Goal: Information Seeking & Learning: Download file/media

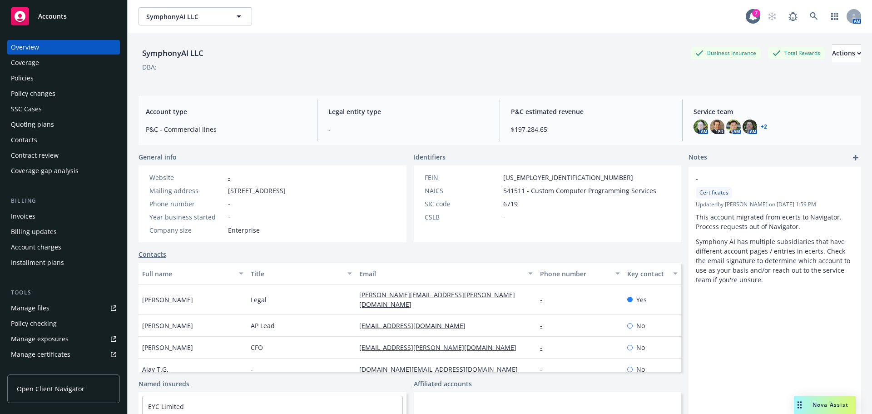
click at [29, 82] on div "Policies" at bounding box center [22, 78] width 23 height 15
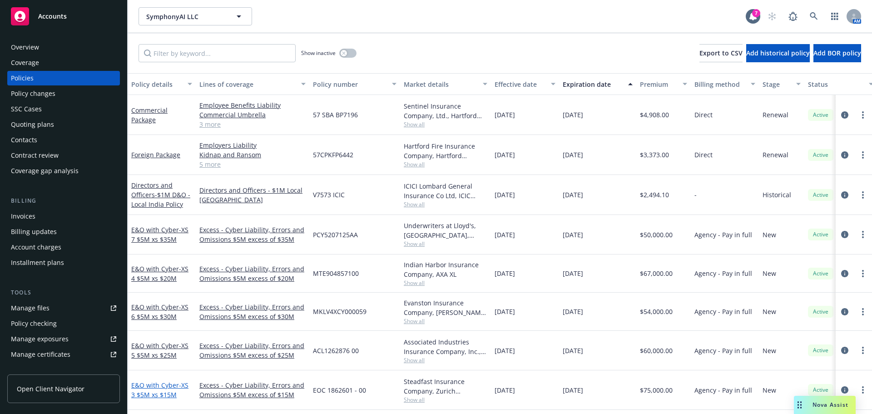
scroll to position [45, 0]
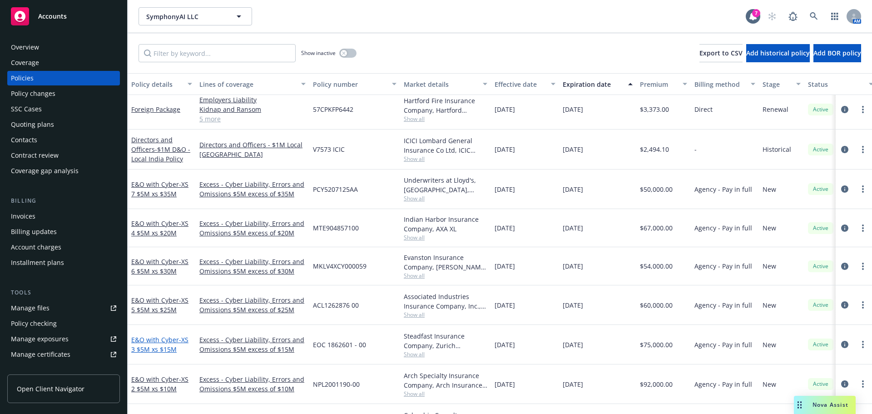
click at [165, 343] on link "E&O with Cyber - XS 3 $5M xs $15M" at bounding box center [159, 344] width 57 height 18
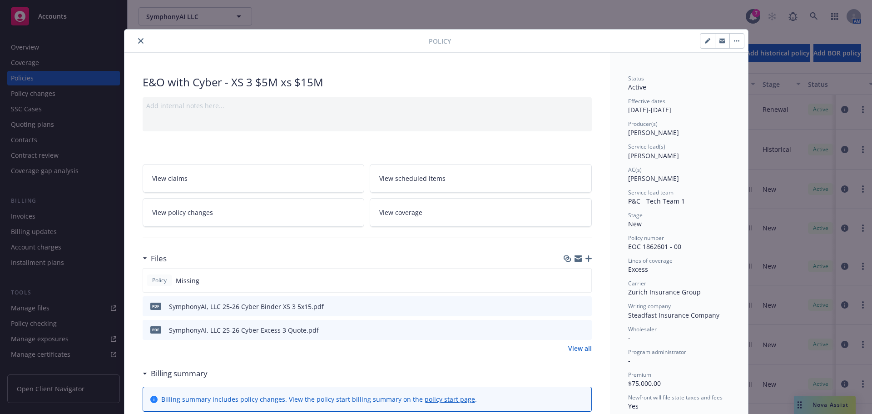
click at [586, 258] on icon "button" at bounding box center [588, 258] width 6 height 6
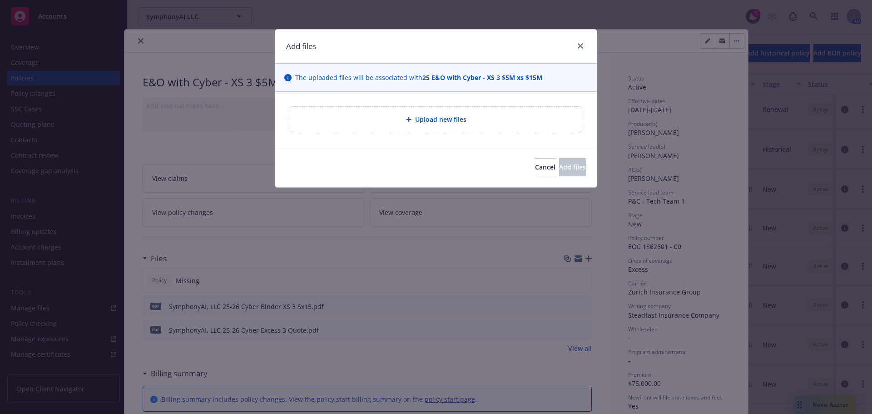
type textarea "x"
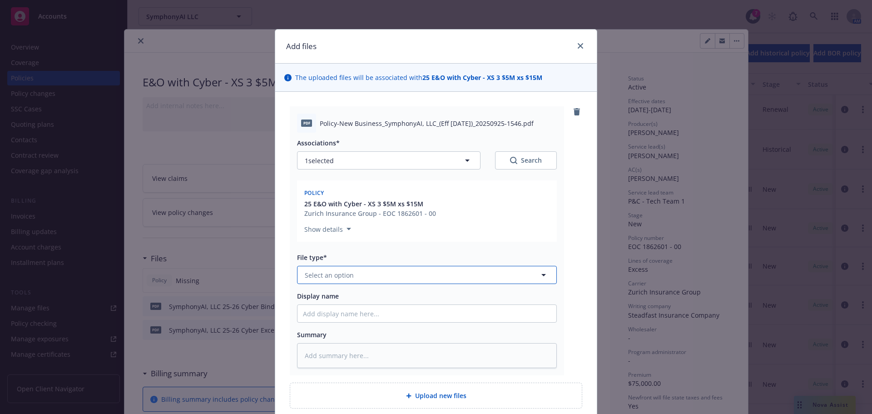
click at [370, 273] on button "Select an option" at bounding box center [427, 275] width 260 height 18
type input "policy"
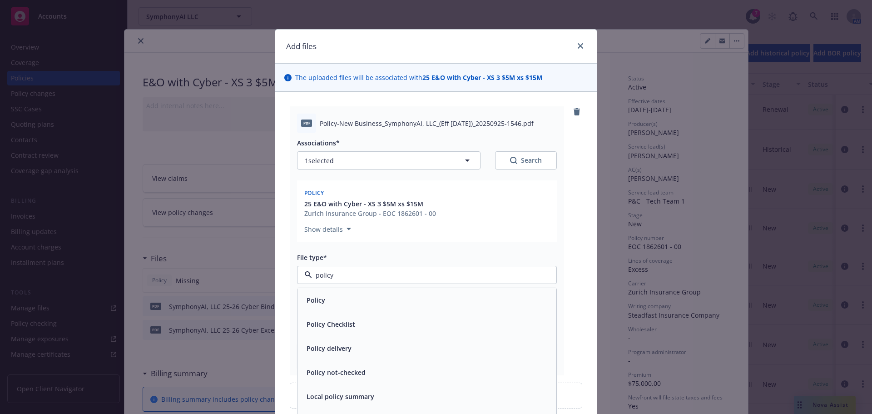
click at [337, 298] on div "Policy" at bounding box center [427, 299] width 248 height 13
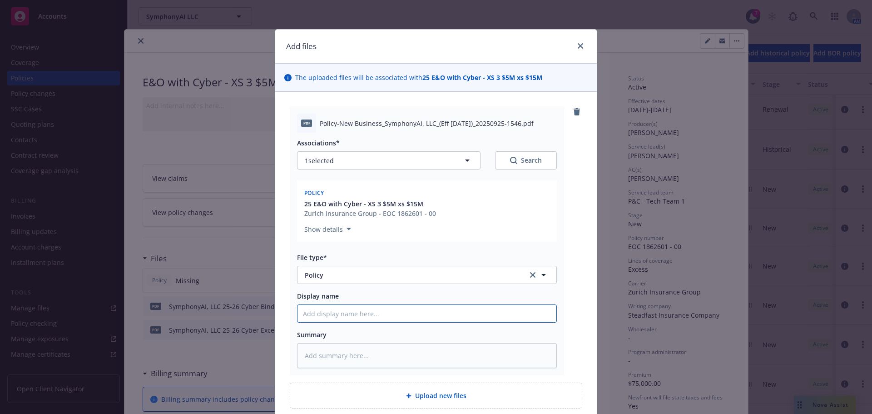
click at [338, 313] on input "Display name" at bounding box center [426, 313] width 259 height 17
type textarea "x"
type input "S"
type textarea "x"
type input "SAI"
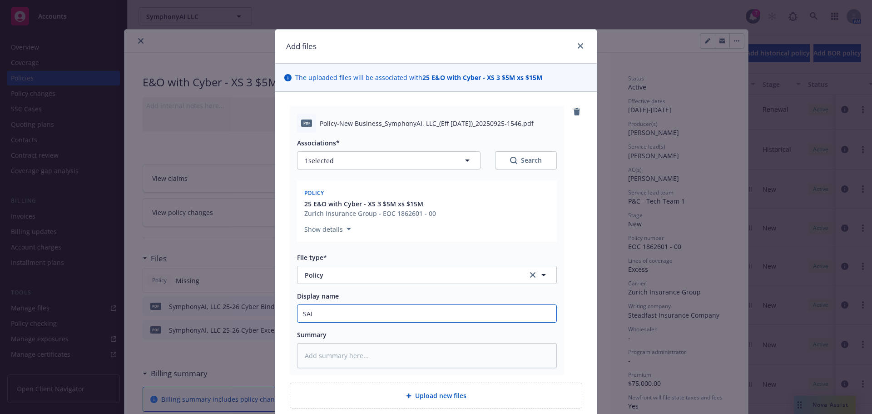
type textarea "x"
type input "SAIU"
type textarea "x"
type input "SAI"
type textarea "x"
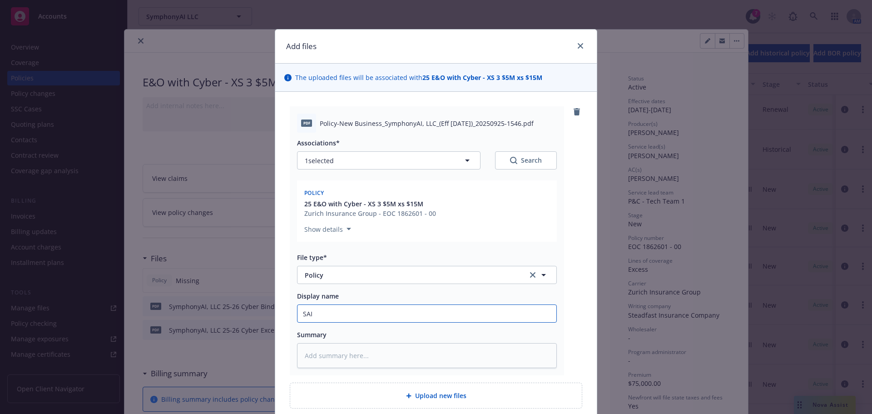
type input "SAI"
type textarea "x"
type input "SAI L"
type textarea "x"
type input "SAI LL"
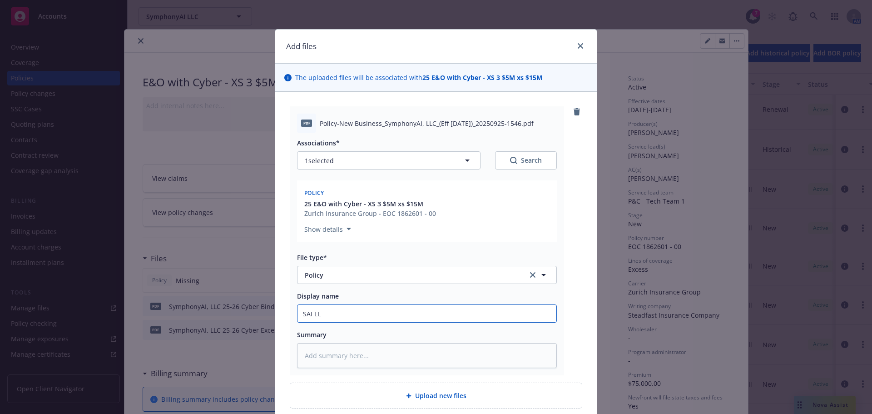
type textarea "x"
type input "SAI LLC_"
type textarea "x"
type input "SAI LLC_25"
type textarea "x"
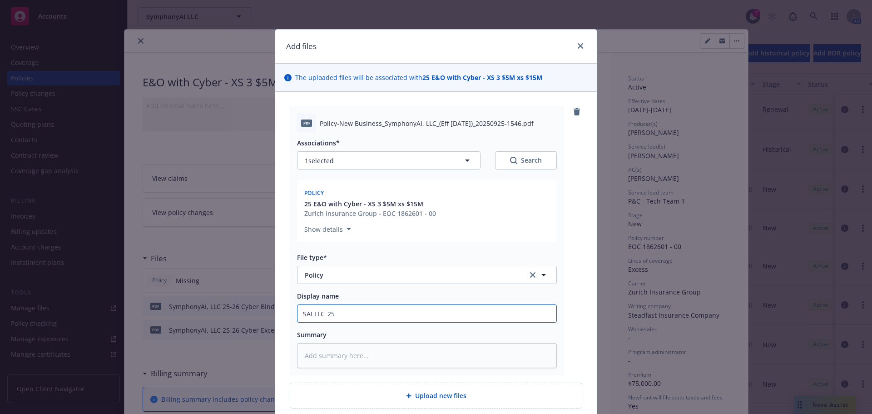
type input "SAI LLC_25"
type textarea "x"
type input "SAI LLC_25 E"
type textarea "x"
type input "SAI LLC_25 Ex"
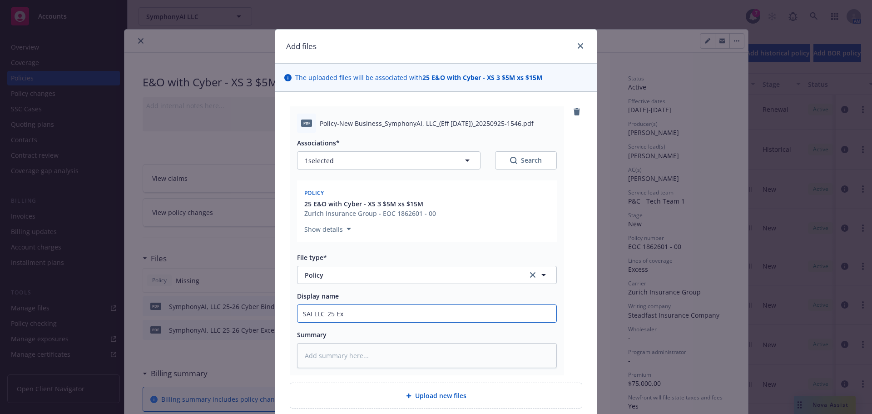
type textarea "x"
type input "SAI LLC_25 Exc"
type textarea "x"
type input "SAI LLC_25 Exce"
type textarea "x"
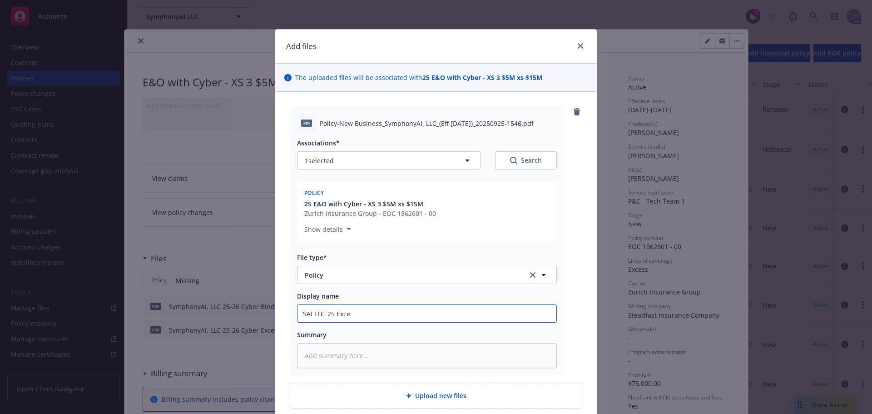
type input "SAI LLC_25 Exces"
type textarea "x"
type input "SAI LLC_25 Excess"
type textarea "x"
type input "SAI LLC_25 Excess E"
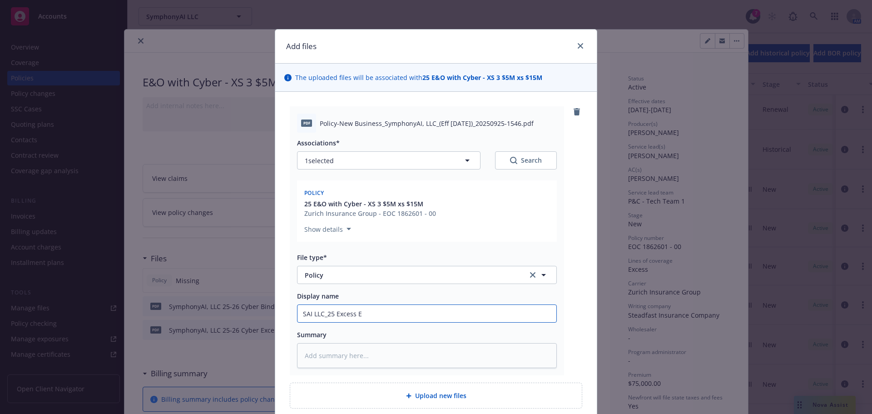
type textarea "x"
type input "SAI LLC_25 Excess E&"
type textarea "x"
type input "SAI LLC_25 Excess E&O"
type textarea "x"
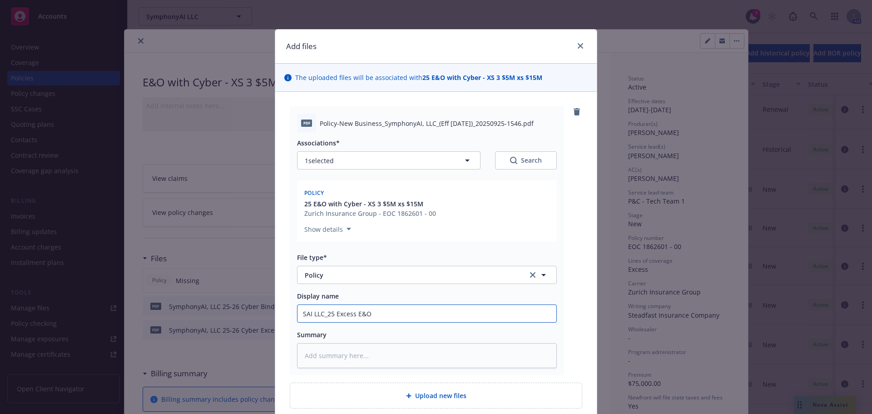
type input "SAI LLC_25 Excess E&O"
type textarea "x"
type input "SAI LLC_25 Excess E&O C"
type textarea "x"
type input "SAI LLC_25 Excess E&O Cyb"
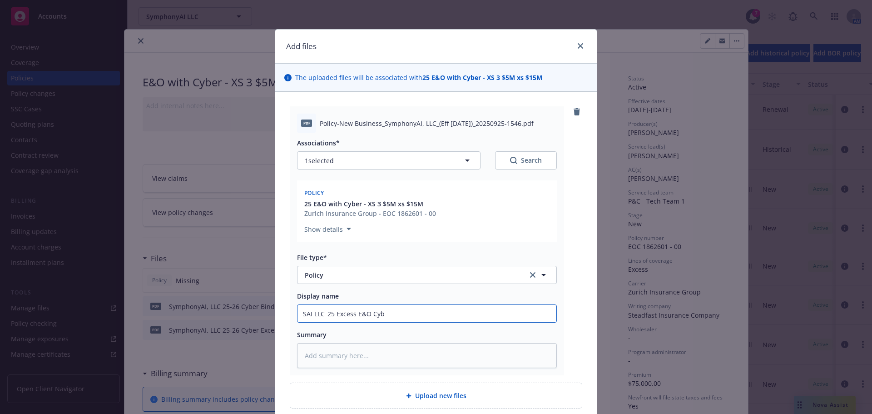
type textarea "x"
type input "SAI LLC_25 Excess E&O Cybe"
type textarea "x"
type input "SAI LLC_25 Excess E&O Cyber"
type textarea "x"
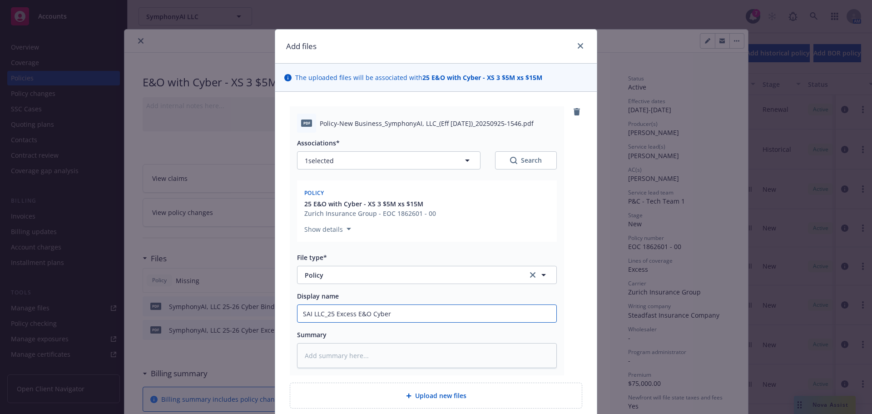
type input "SAI LLC_25 Excess E&O Cyber_"
type textarea "x"
type input "SAI LLC_25 Excess E&O Cyber_$"
type textarea "x"
type input "SAI LLC_25 Excess E&O Cyber_$5"
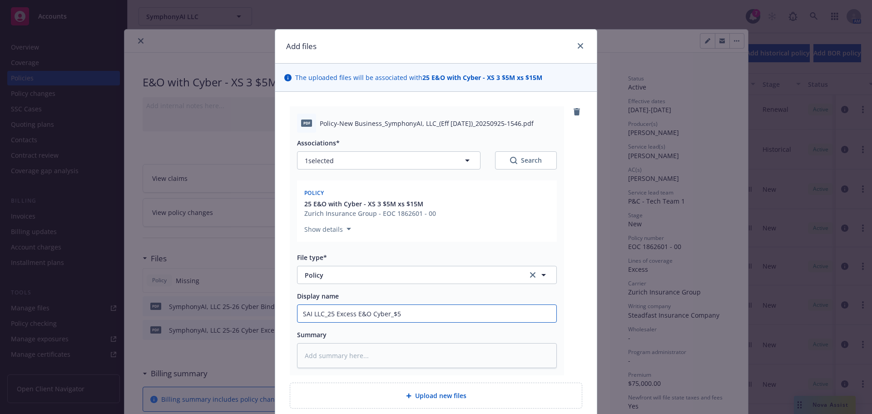
type textarea "x"
type input "SAI LLC_25 Excess E&O Cyber_$5m"
type textarea "x"
type input "SAI LLC_25 Excess E&O Cyber_$5m"
type textarea "x"
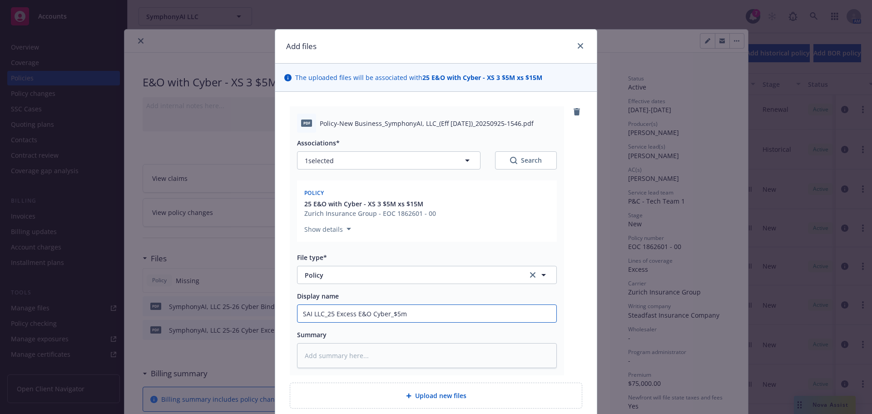
type input "SAI LLC_25 Excess E&O Cyber_$5m X"
type textarea "x"
type input "SAI LLC_25 Excess E&O Cyber_$5m XS"
type textarea "x"
type input "SAI LLC_25 Excess E&O Cyber_$5m XS"
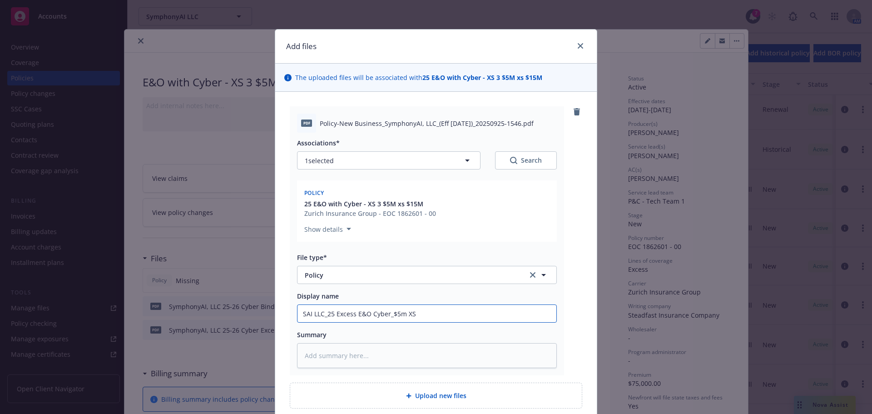
type textarea "x"
type input "SAI LLC_25 Excess E&O Cyber_$5m XS $"
type textarea "x"
type input "SAI LLC_25 Excess E&O Cyber_$5m XS $1"
type textarea "x"
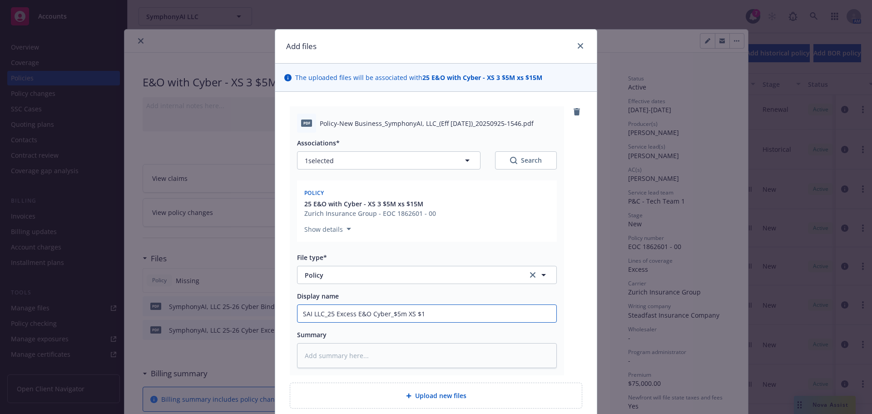
type input "SAI LLC_25 Excess E&O Cyber_$5m XS $15"
type textarea "x"
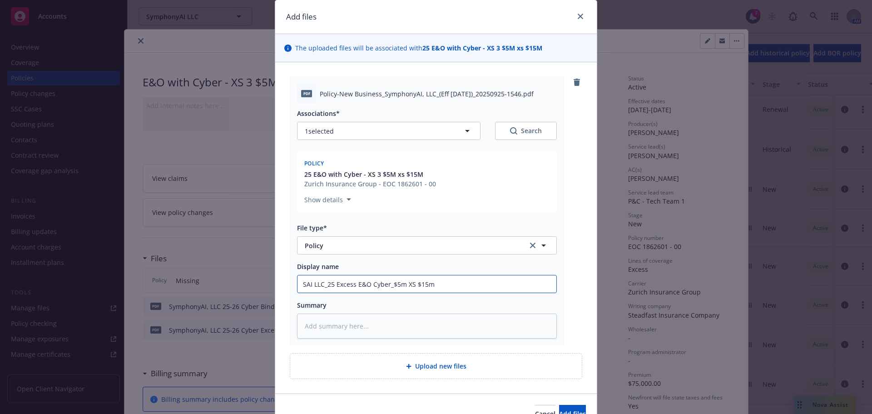
scroll to position [45, 0]
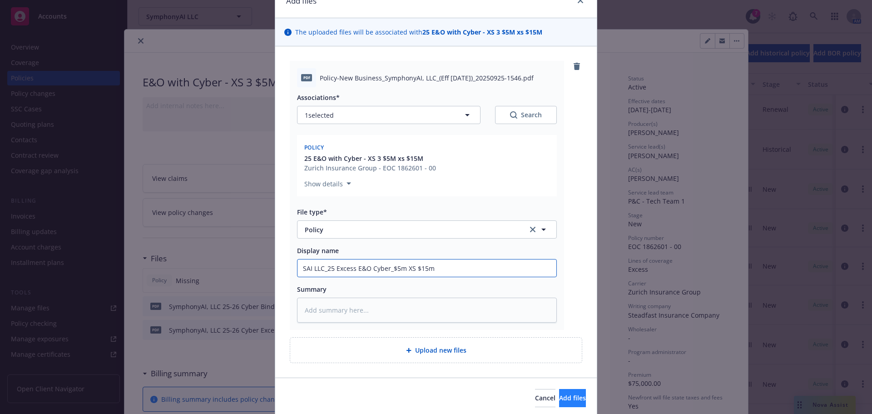
type input "SAI LLC_25 Excess E&O Cyber_$5m XS $15m"
click at [559, 399] on span "Add files" at bounding box center [572, 397] width 27 height 9
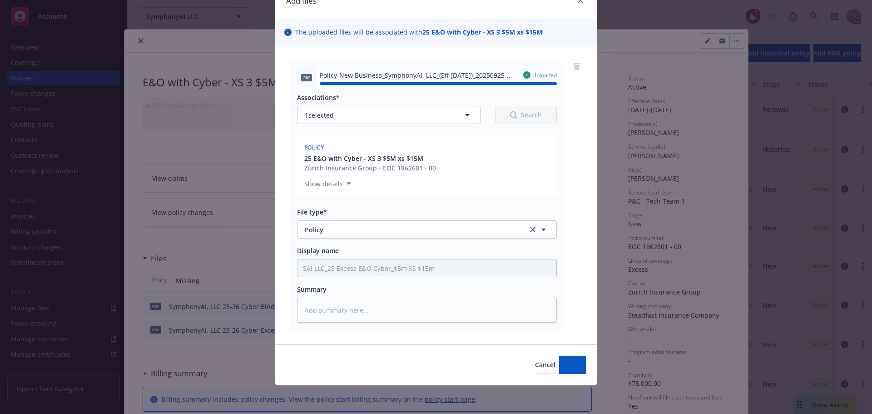
type textarea "x"
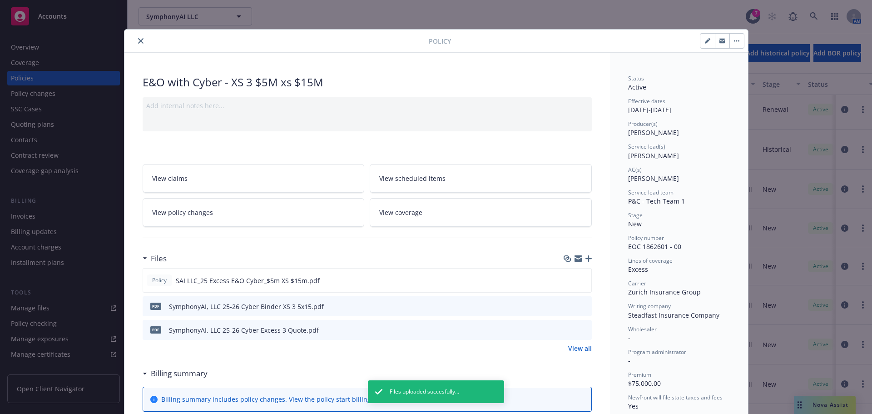
click at [138, 41] on icon "close" at bounding box center [140, 40] width 5 height 5
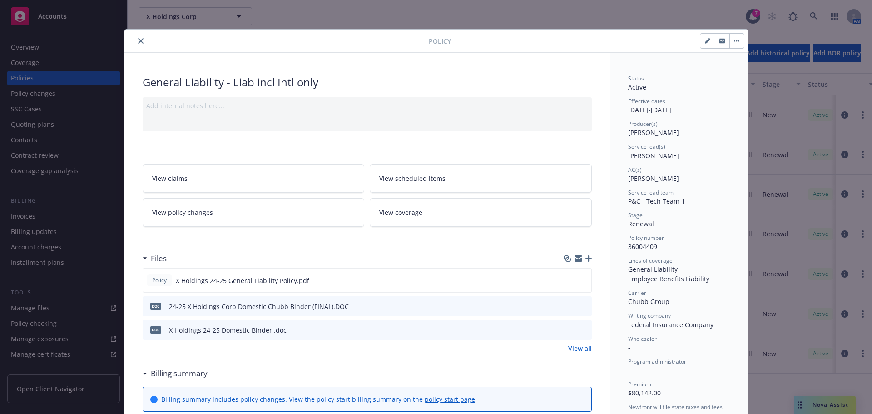
click at [131, 41] on div at bounding box center [278, 40] width 300 height 11
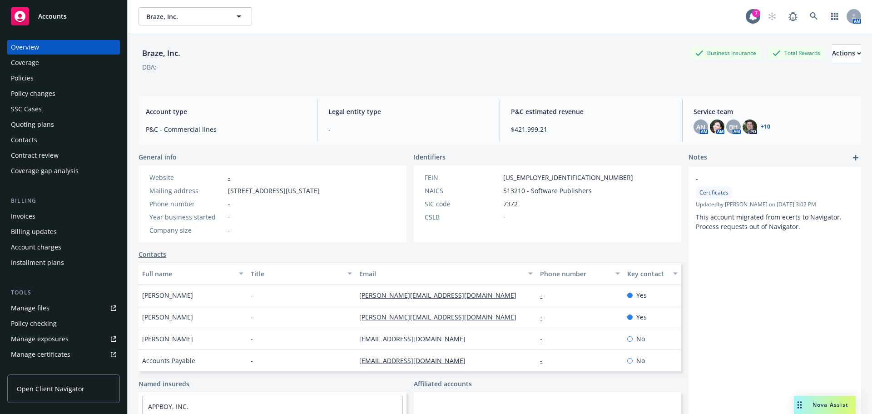
click at [30, 79] on div "Policies" at bounding box center [22, 78] width 23 height 15
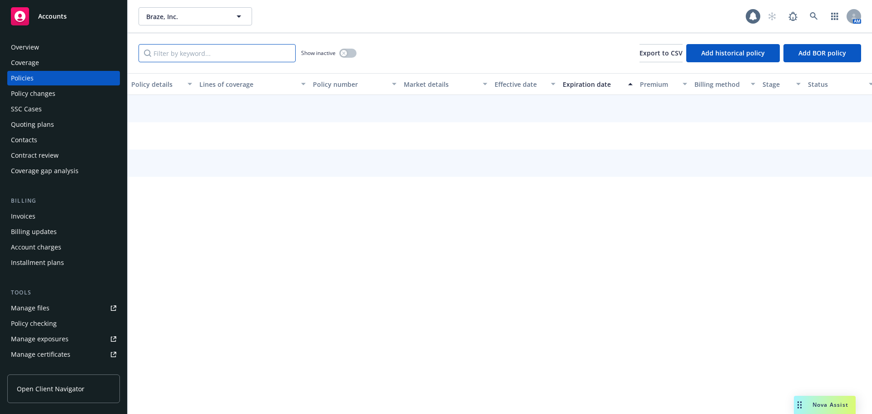
click at [198, 50] on input "Filter by keyword..." at bounding box center [216, 53] width 157 height 18
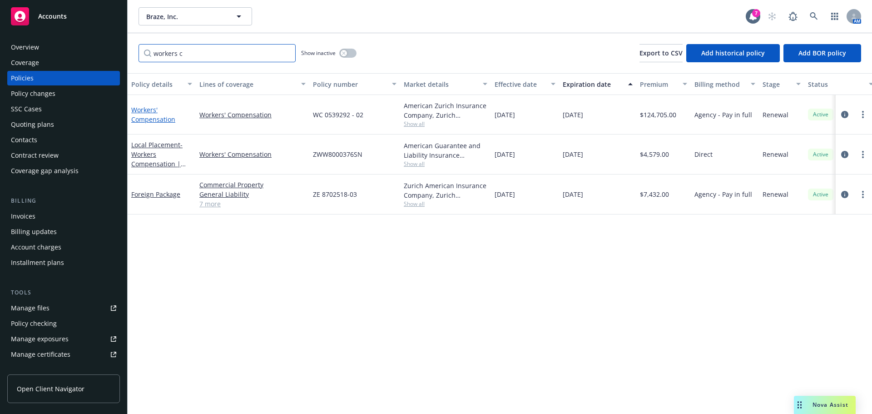
type input "workers c"
click at [158, 122] on link "Workers' Compensation" at bounding box center [153, 114] width 44 height 18
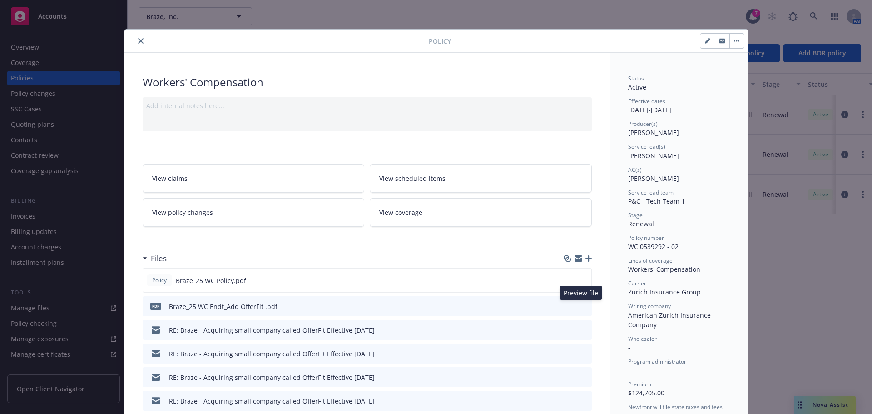
click at [579, 306] on icon "preview file" at bounding box center [583, 305] width 8 height 6
click at [565, 280] on icon "download file" at bounding box center [567, 278] width 6 height 5
click at [564, 306] on icon "download file" at bounding box center [567, 305] width 7 height 7
drag, startPoint x: 135, startPoint y: 40, endPoint x: 20, endPoint y: 66, distance: 117.7
click at [138, 40] on icon "close" at bounding box center [140, 40] width 5 height 5
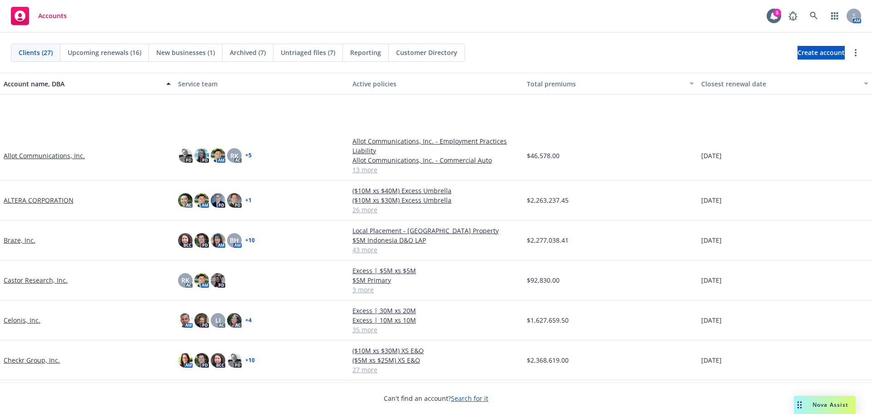
scroll to position [136, 0]
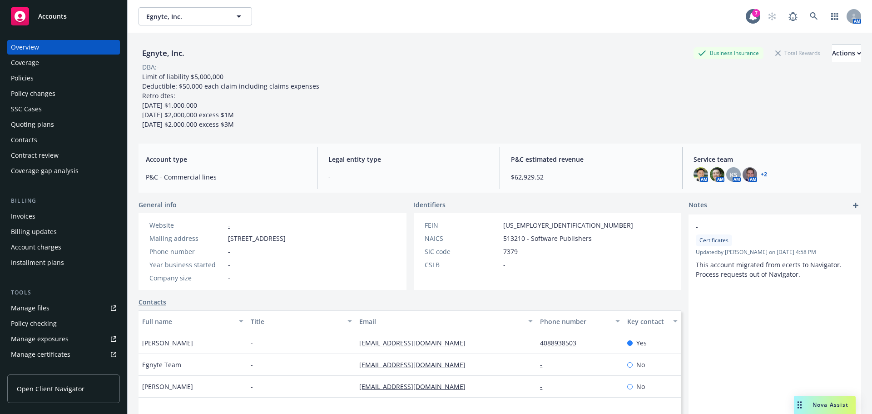
click at [51, 78] on div "Policies" at bounding box center [63, 78] width 105 height 15
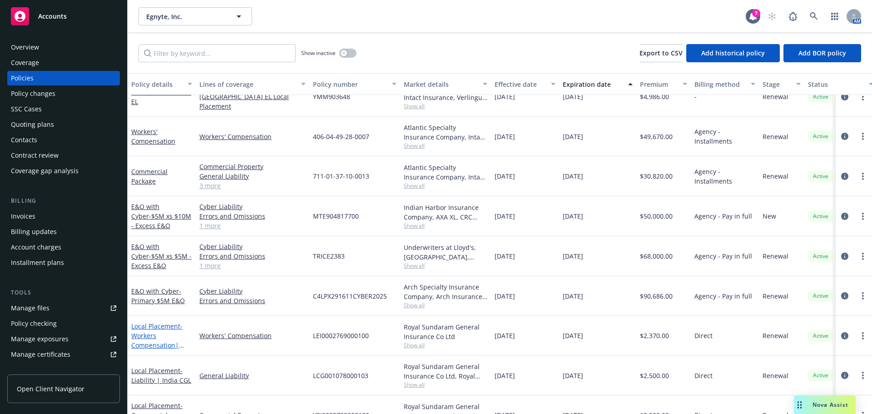
scroll to position [136, 0]
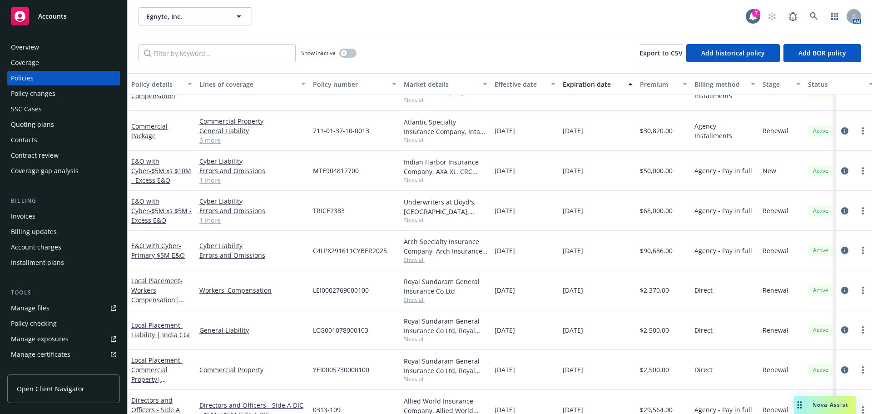
click at [841, 253] on icon "circleInformation" at bounding box center [844, 249] width 7 height 7
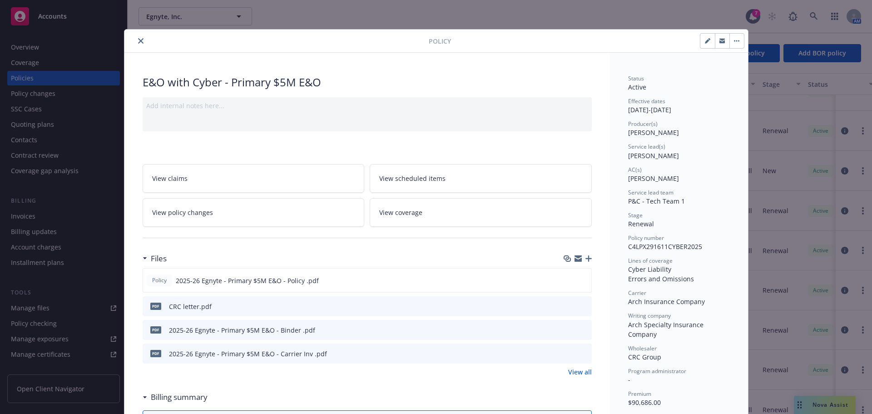
click at [138, 43] on icon "close" at bounding box center [140, 40] width 5 height 5
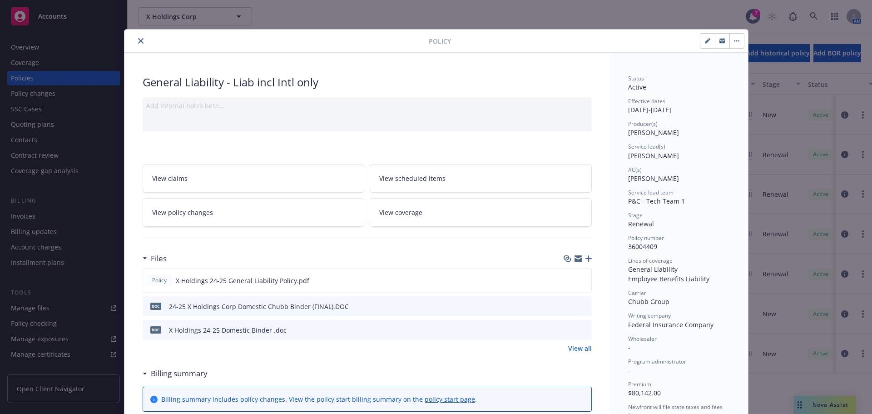
click at [138, 42] on icon "close" at bounding box center [140, 40] width 5 height 5
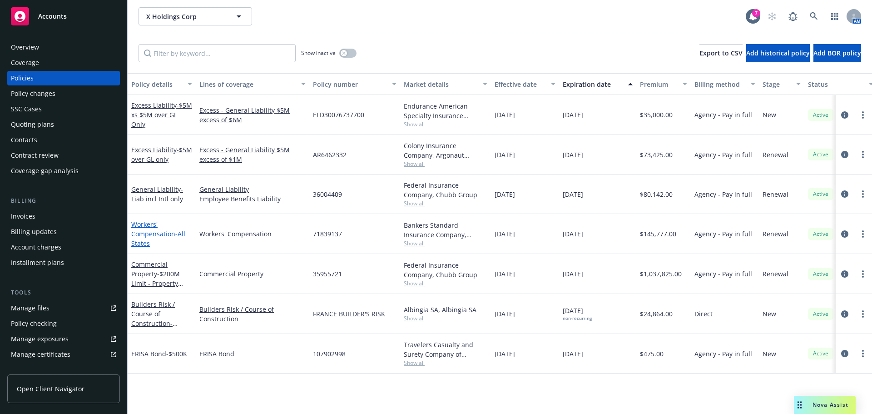
click at [156, 231] on link "Workers' Compensation - All States" at bounding box center [158, 234] width 54 height 28
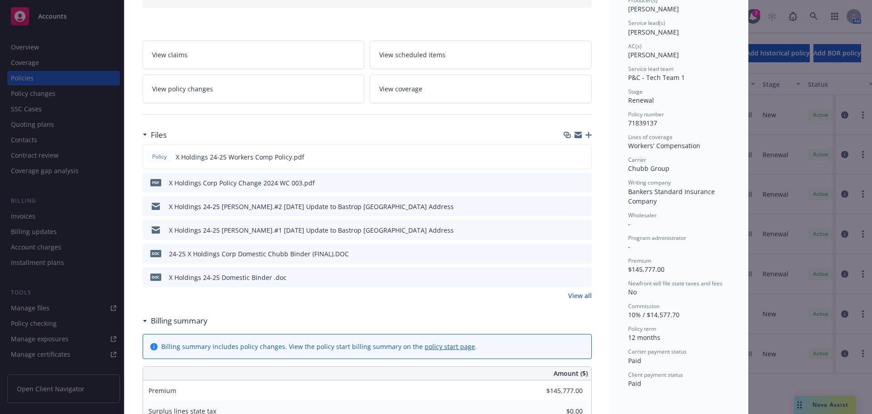
scroll to position [136, 0]
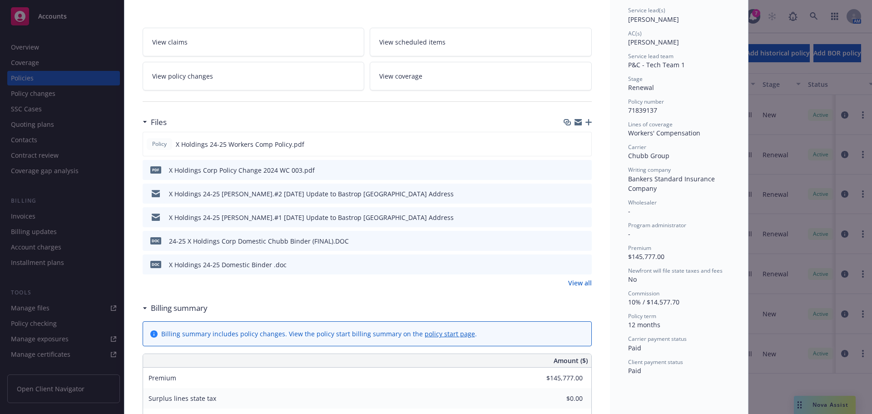
drag, startPoint x: 579, startPoint y: 259, endPoint x: 498, endPoint y: 271, distance: 81.7
click at [580, 260] on button at bounding box center [584, 265] width 8 height 10
click at [579, 240] on icon "preview file" at bounding box center [583, 240] width 8 height 6
click at [575, 142] on div at bounding box center [576, 144] width 23 height 10
click at [578, 142] on icon "preview file" at bounding box center [582, 143] width 8 height 6
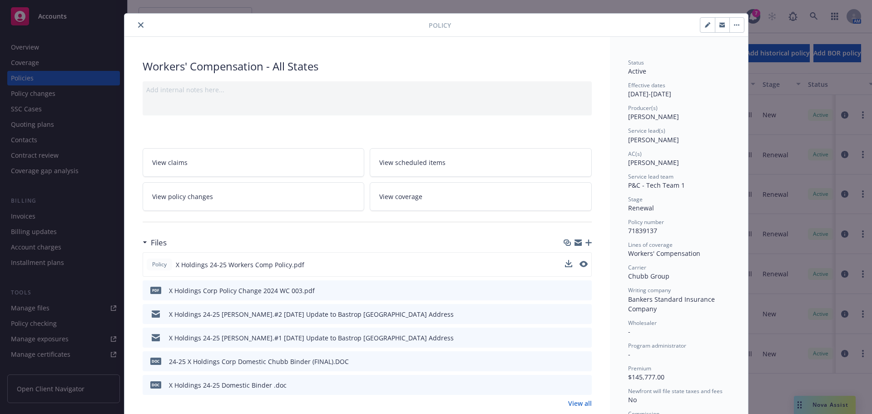
scroll to position [0, 0]
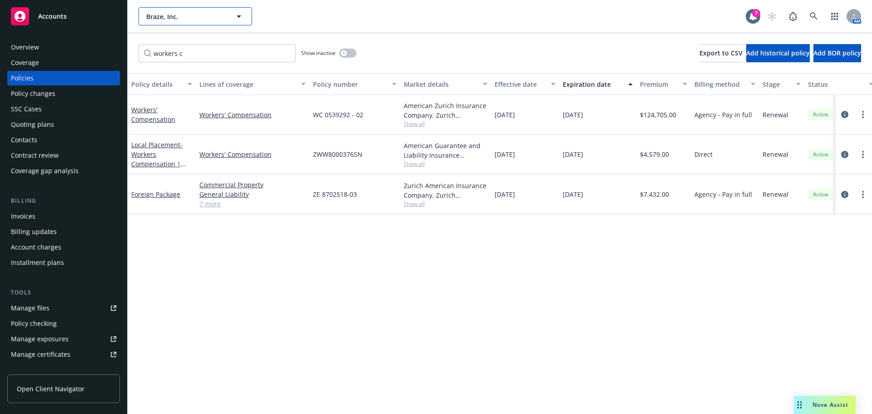
click at [209, 19] on span "Braze, Inc." at bounding box center [185, 17] width 79 height 10
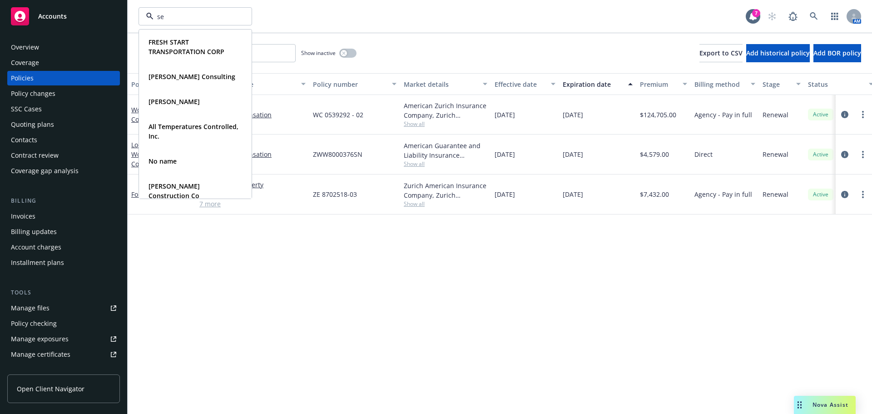
type input "s"
type input "zenoti"
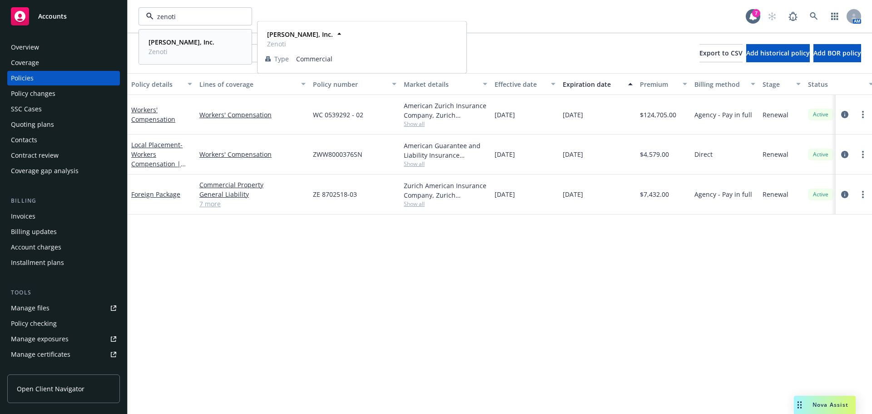
click at [186, 42] on div "[PERSON_NAME], Inc. Zenoti" at bounding box center [195, 46] width 101 height 23
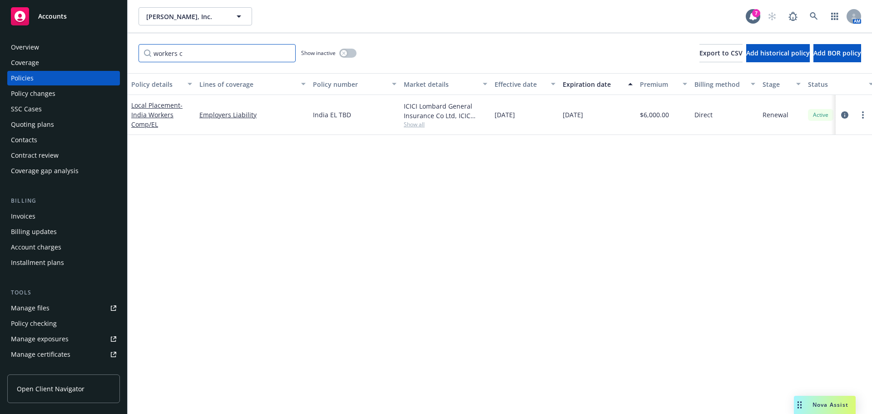
click at [285, 52] on input "workers c" at bounding box center [216, 53] width 157 height 18
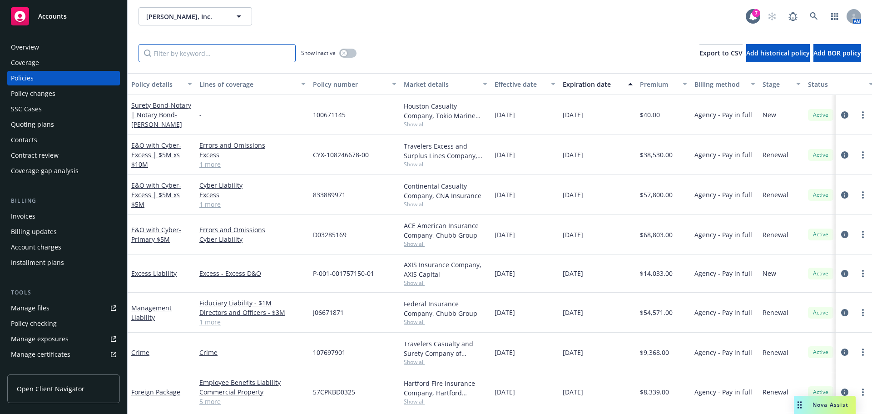
click at [259, 55] on input "Filter by keyword..." at bounding box center [216, 53] width 157 height 18
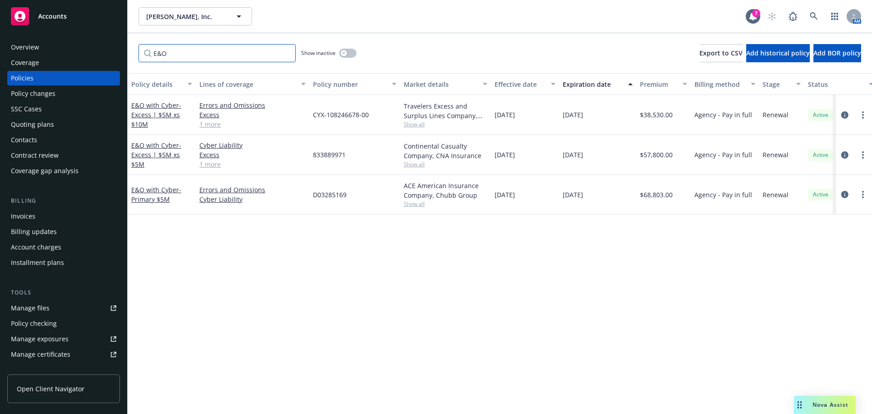
type input "E&O"
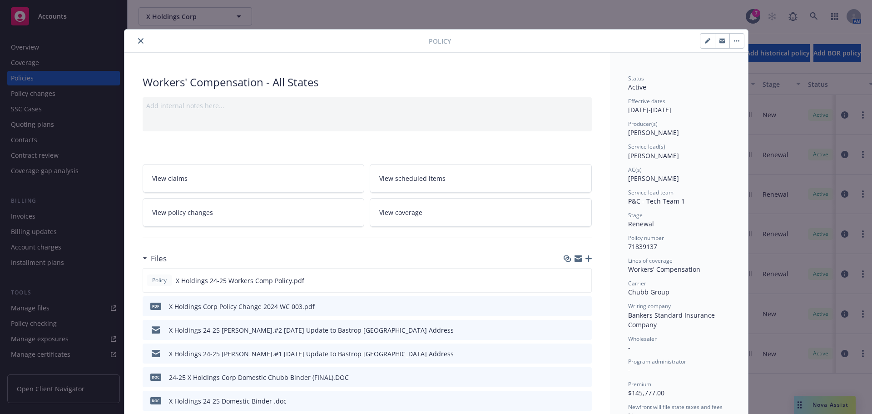
click at [138, 38] on icon "close" at bounding box center [140, 40] width 5 height 5
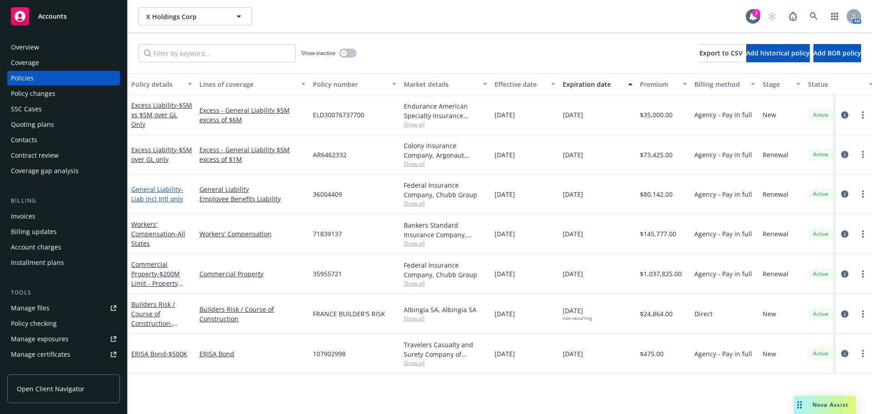
drag, startPoint x: 150, startPoint y: 199, endPoint x: 157, endPoint y: 199, distance: 6.8
click at [150, 198] on span "- Liab incl Intl only" at bounding box center [157, 194] width 52 height 18
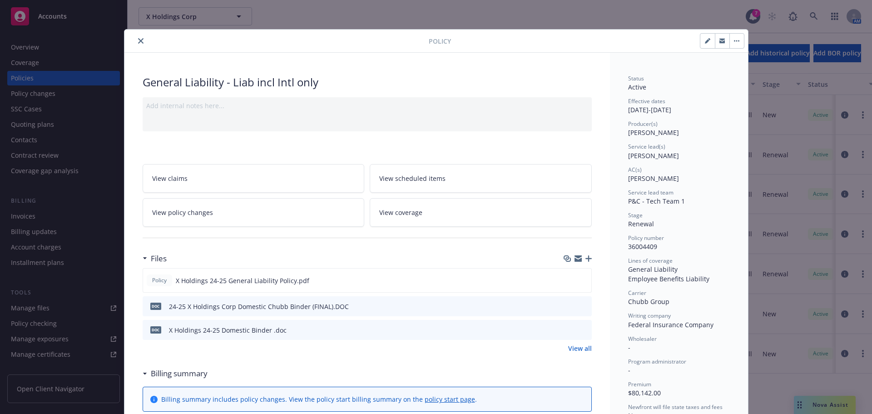
click at [138, 41] on icon "close" at bounding box center [140, 40] width 5 height 5
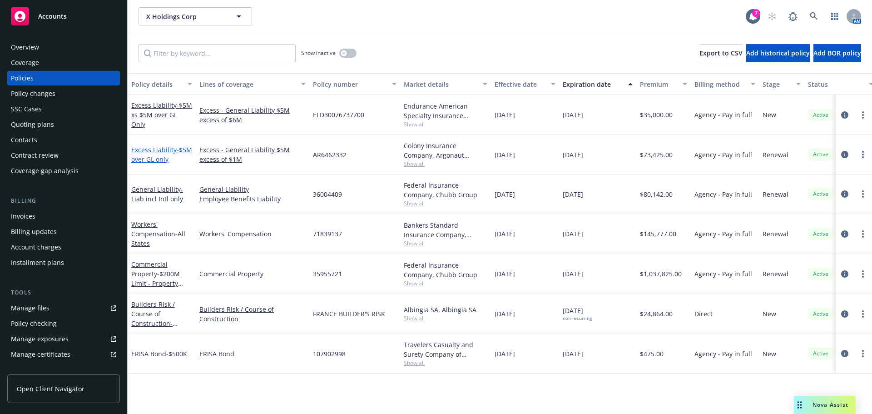
click at [162, 156] on span "- $5M over GL only" at bounding box center [161, 154] width 61 height 18
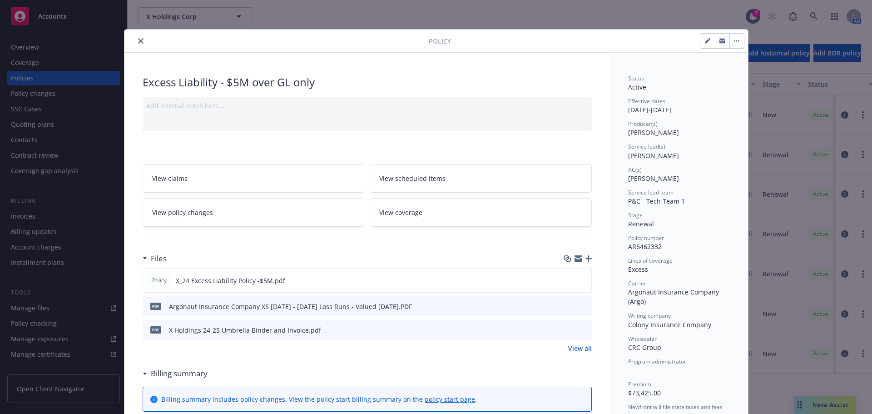
click at [140, 41] on button "close" at bounding box center [140, 40] width 11 height 11
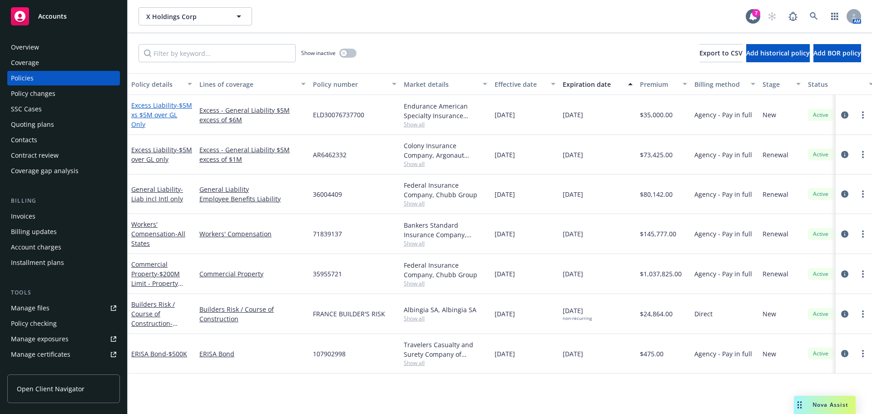
click at [158, 116] on span "- $5M xs $5M over GL Only" at bounding box center [161, 115] width 61 height 28
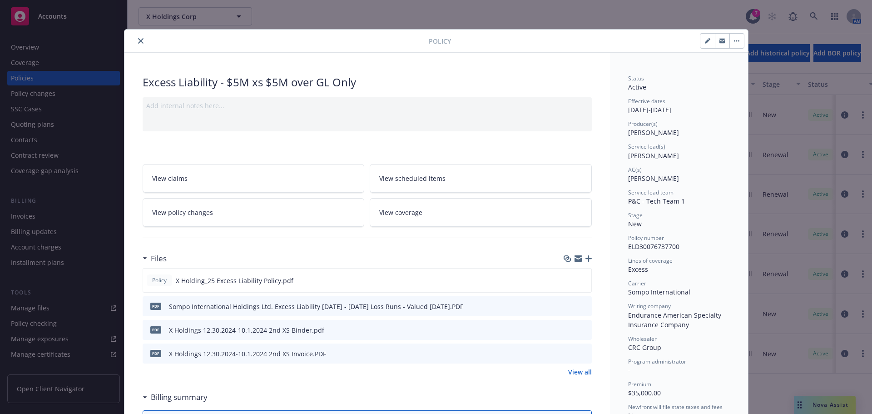
click at [138, 42] on icon "close" at bounding box center [140, 40] width 5 height 5
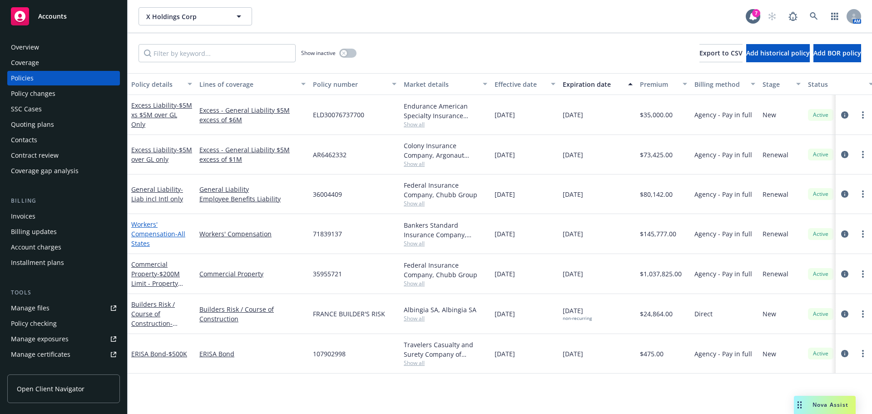
click at [149, 233] on link "Workers' Compensation - All States" at bounding box center [158, 234] width 54 height 28
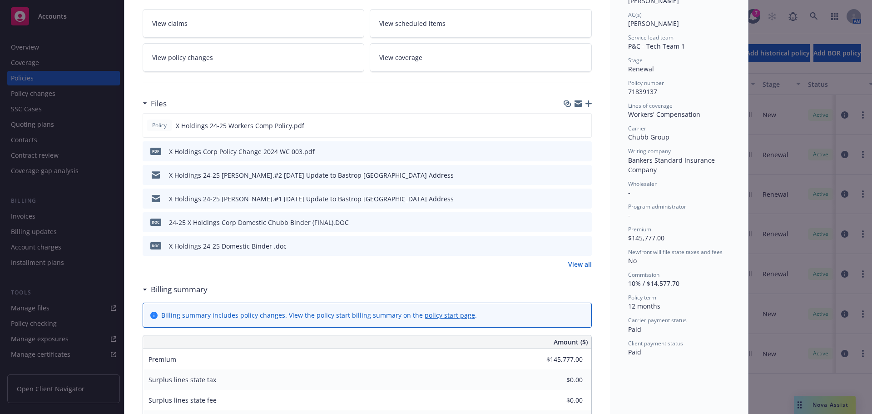
scroll to position [27, 0]
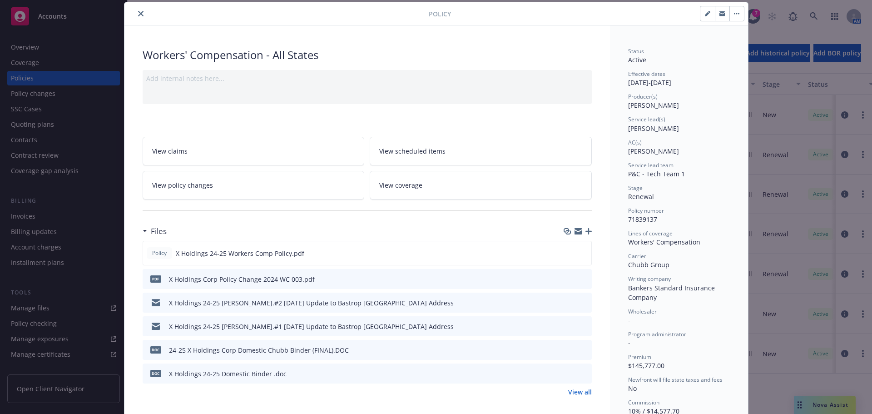
click at [137, 17] on button "close" at bounding box center [140, 13] width 11 height 11
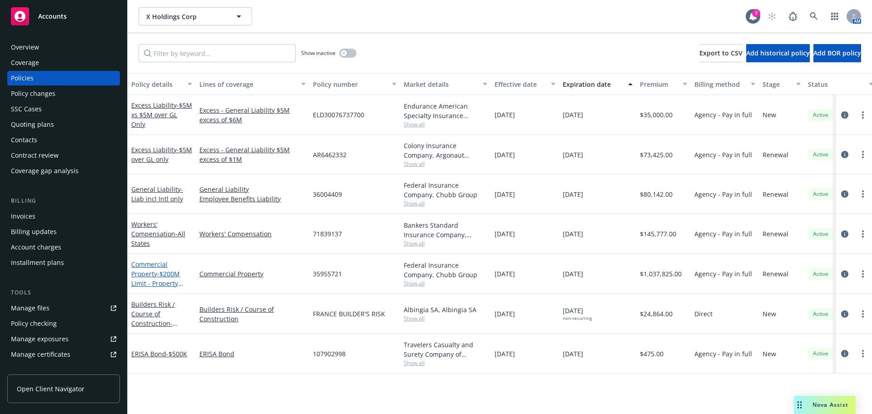
click at [157, 279] on span "- $200M Limit - Property only" at bounding box center [157, 283] width 52 height 28
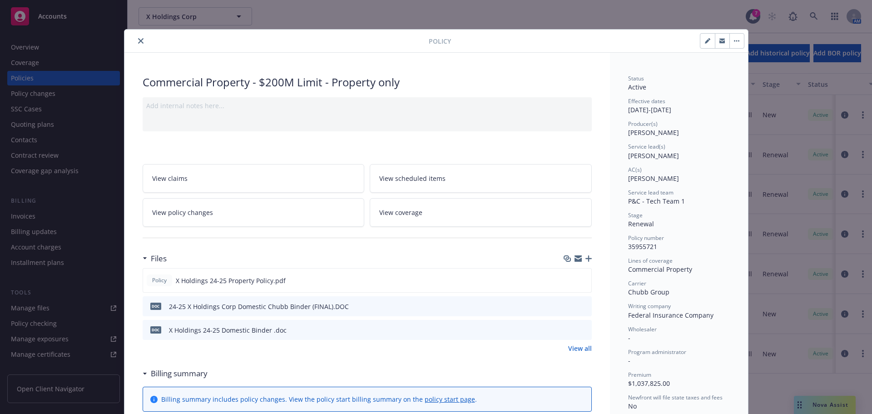
click at [140, 44] on button "close" at bounding box center [140, 40] width 11 height 11
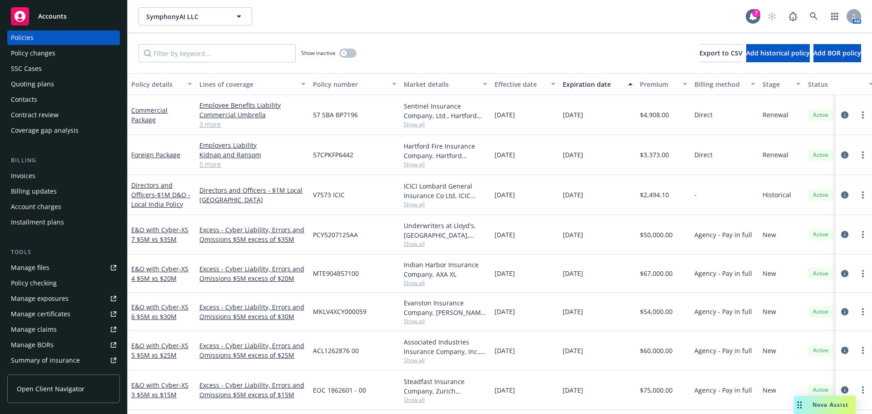
scroll to position [45, 0]
